Goal: Task Accomplishment & Management: Manage account settings

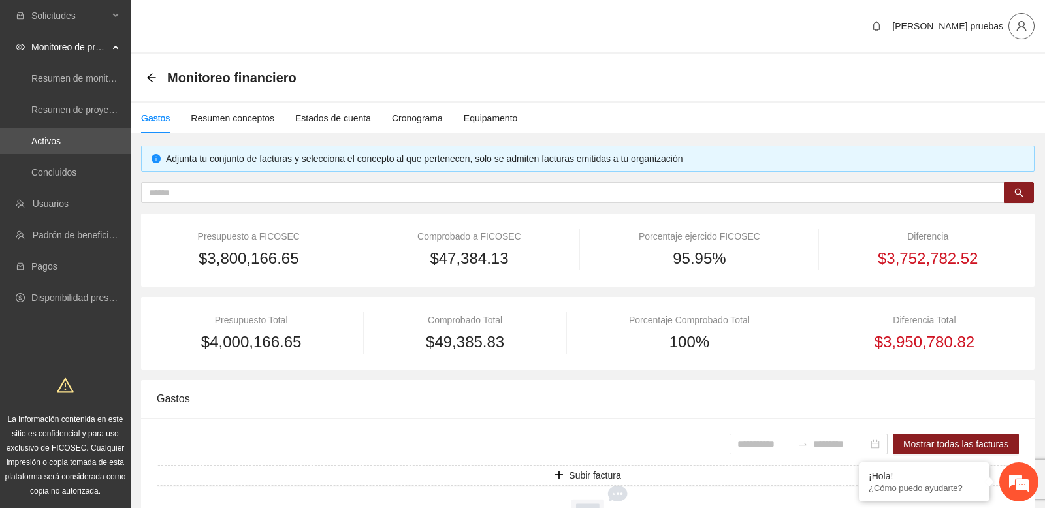
click at [1024, 33] on button "button" at bounding box center [1021, 26] width 26 height 26
click at [978, 75] on span "Cerrar sesión" at bounding box center [984, 76] width 82 height 14
